Goal: Check status

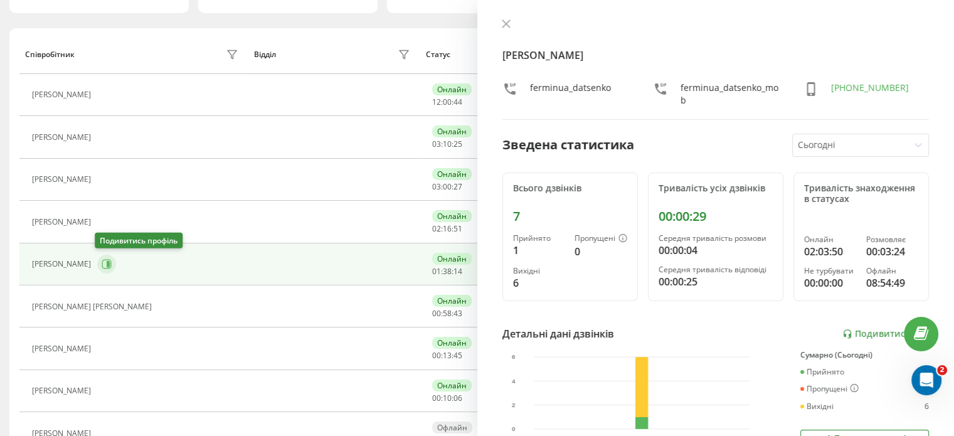
click at [110, 263] on button at bounding box center [106, 264] width 19 height 19
click at [104, 263] on icon at bounding box center [107, 264] width 10 height 10
click at [522, 126] on div "[PERSON_NAME] ferminua_datsenko ferminua_datsenko_mob [PHONE_NUMBER] Зведена ст…" at bounding box center [715, 218] width 477 height 436
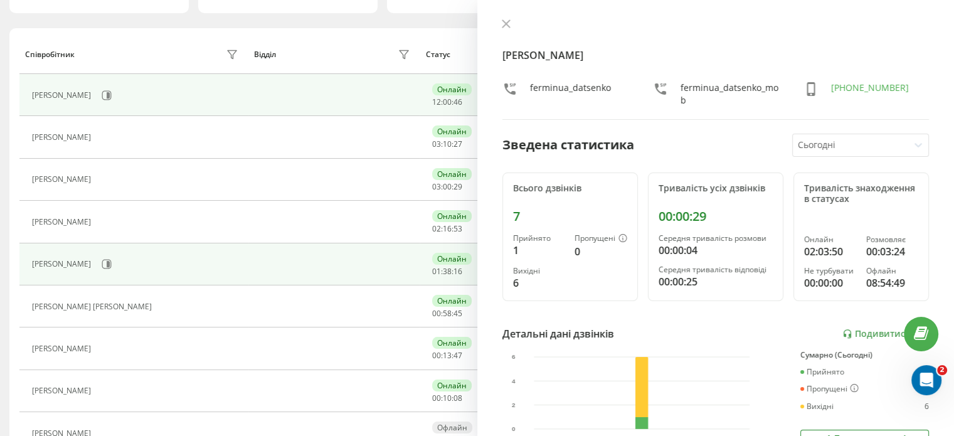
click at [459, 99] on span "46" at bounding box center [458, 102] width 9 height 11
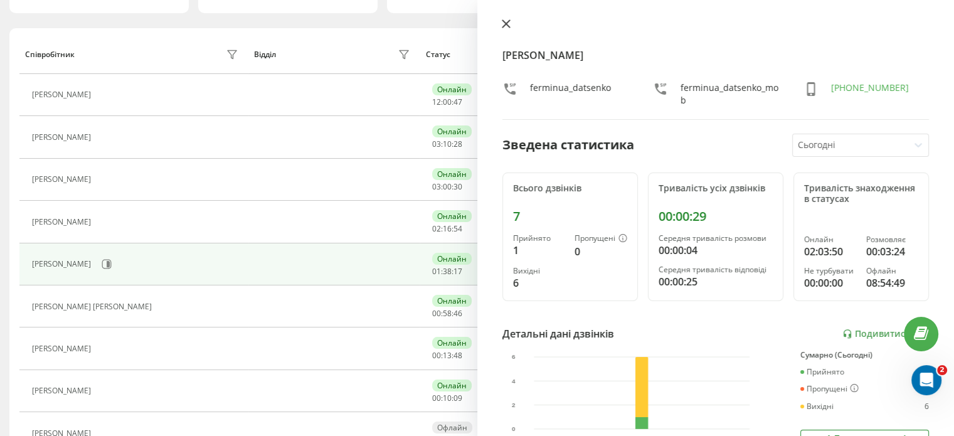
click at [508, 22] on icon at bounding box center [506, 24] width 8 height 8
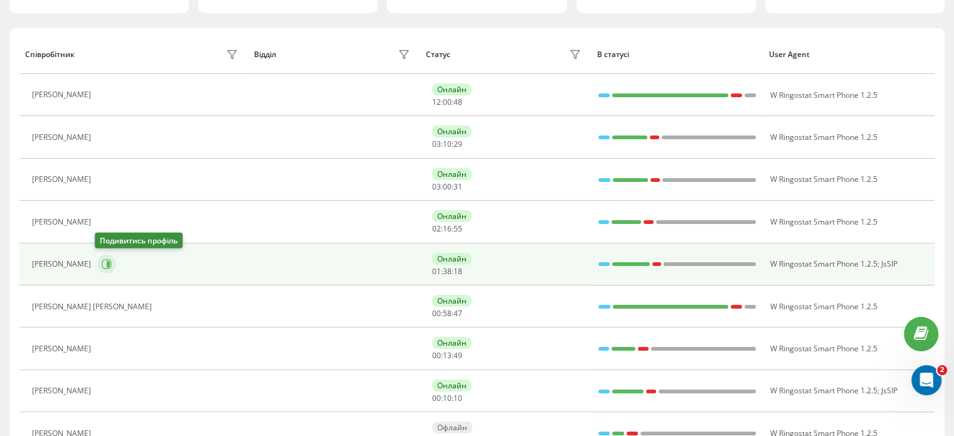
click at [103, 263] on icon at bounding box center [107, 264] width 10 height 10
